Goal: Information Seeking & Learning: Check status

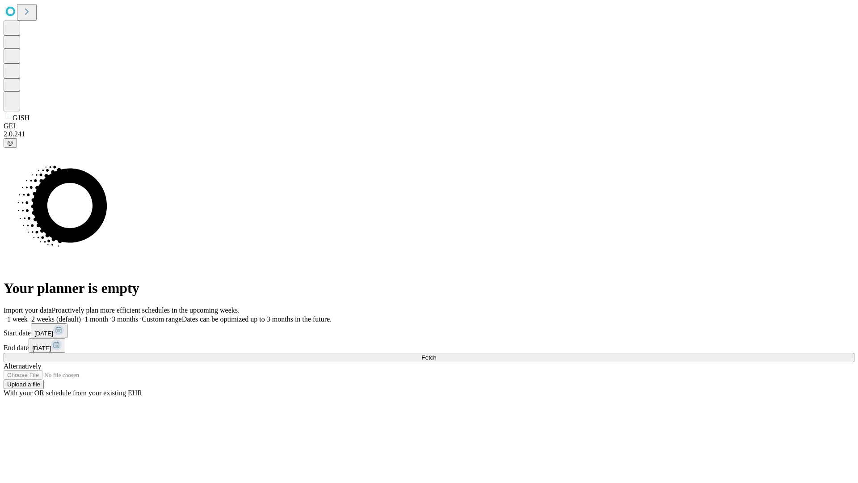
click at [436, 354] on span "Fetch" at bounding box center [428, 357] width 15 height 7
